Goal: Transaction & Acquisition: Purchase product/service

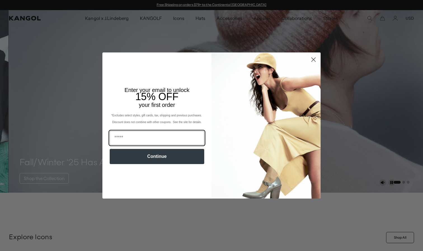
scroll to position [0, 115]
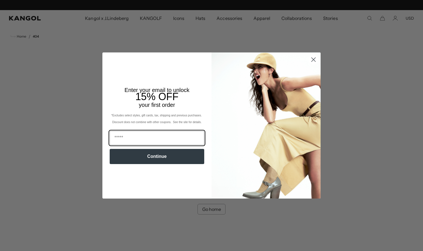
scroll to position [0, 115]
